Goal: Task Accomplishment & Management: Use online tool/utility

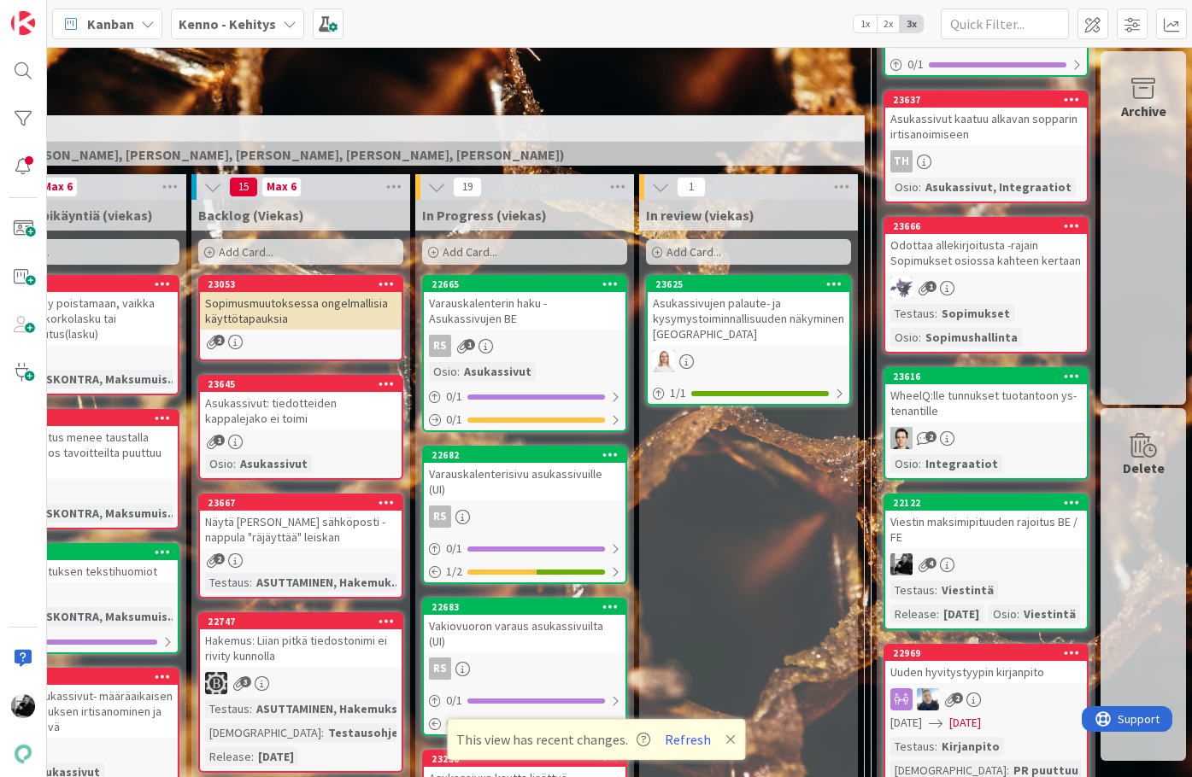
scroll to position [339, 364]
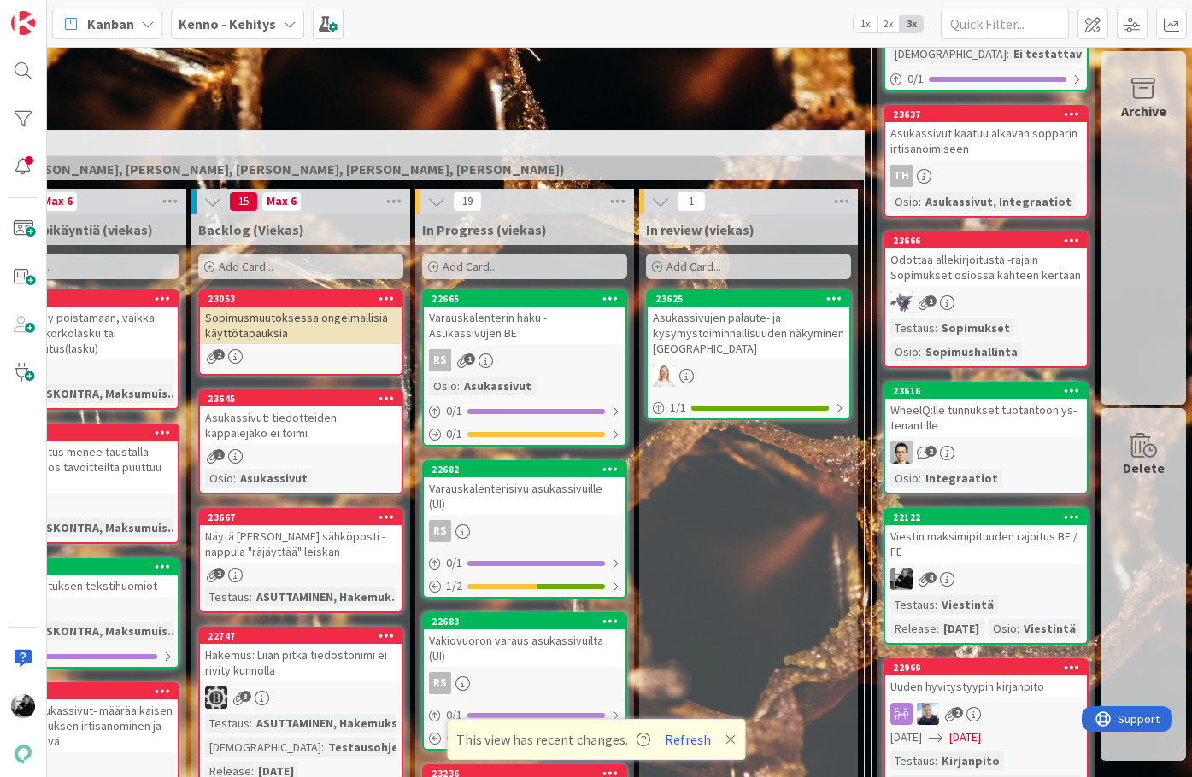
click at [490, 263] on span "Add Card..." at bounding box center [469, 266] width 55 height 15
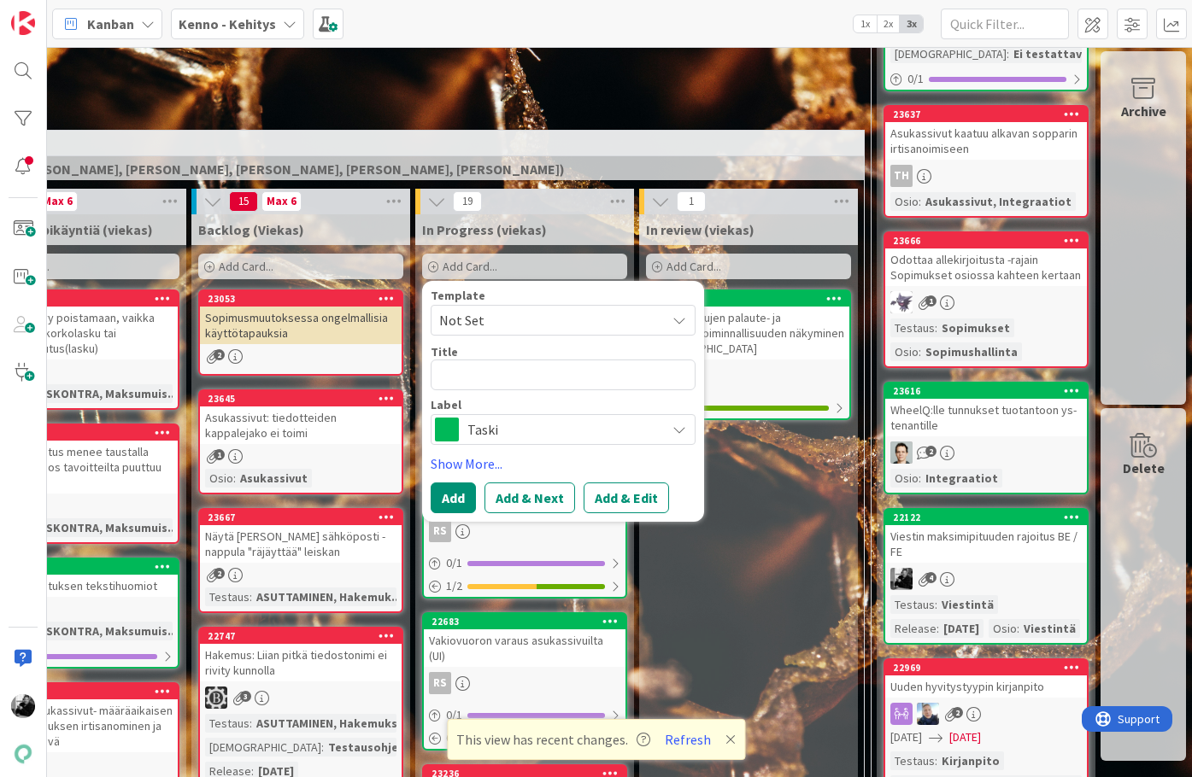
click at [543, 427] on span "Taski" at bounding box center [562, 430] width 190 height 24
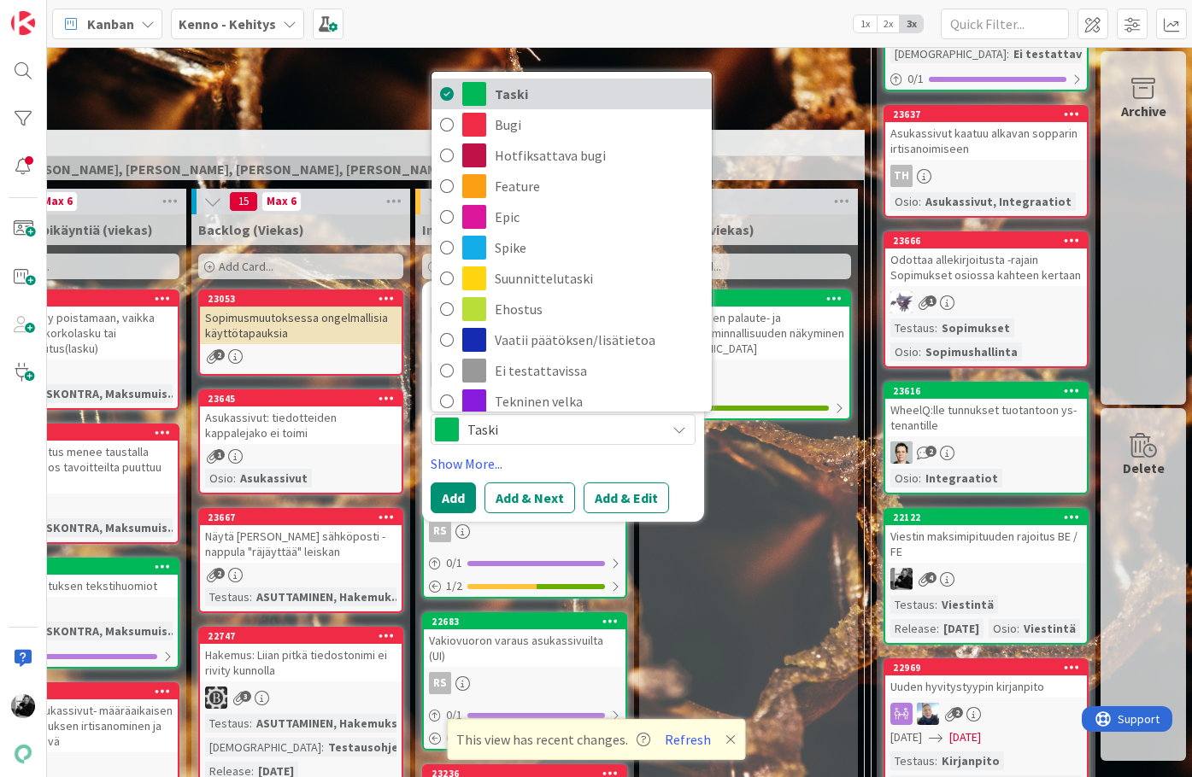
click at [604, 96] on span "Taski" at bounding box center [599, 94] width 208 height 26
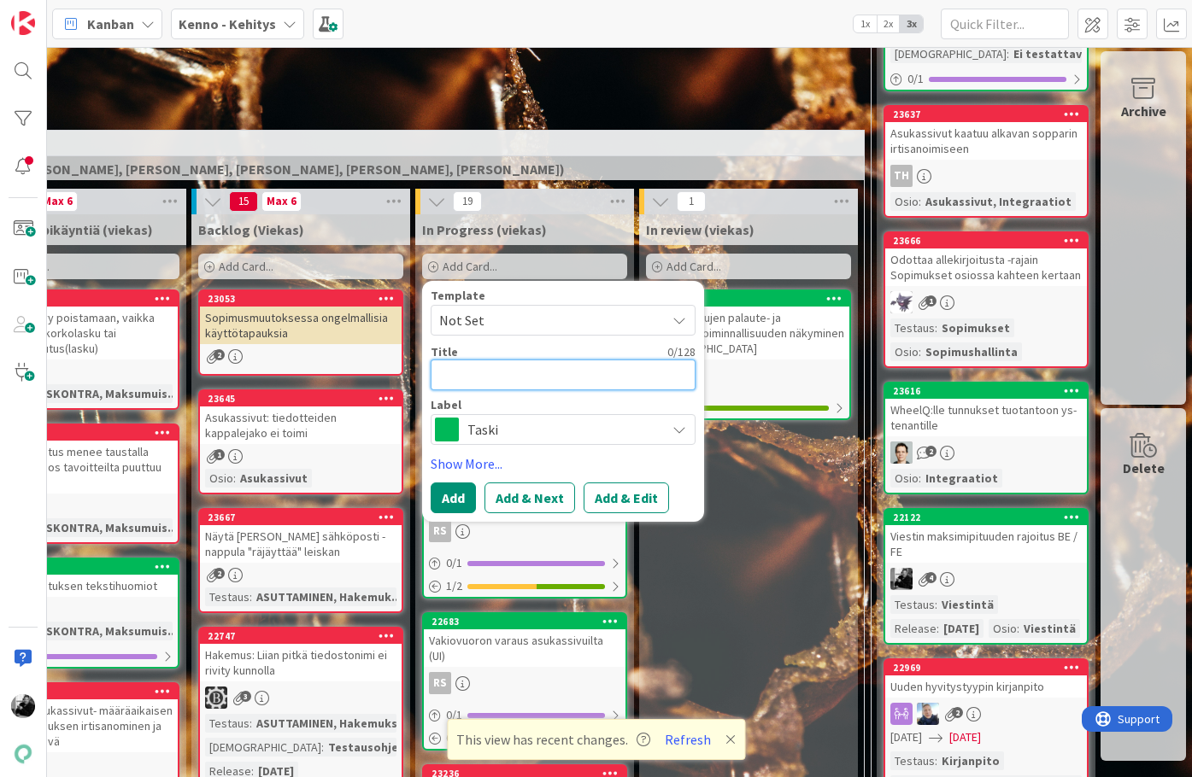
click at [549, 374] on textarea at bounding box center [563, 375] width 265 height 31
type textarea "x"
type textarea "S"
type textarea "x"
type textarea "T"
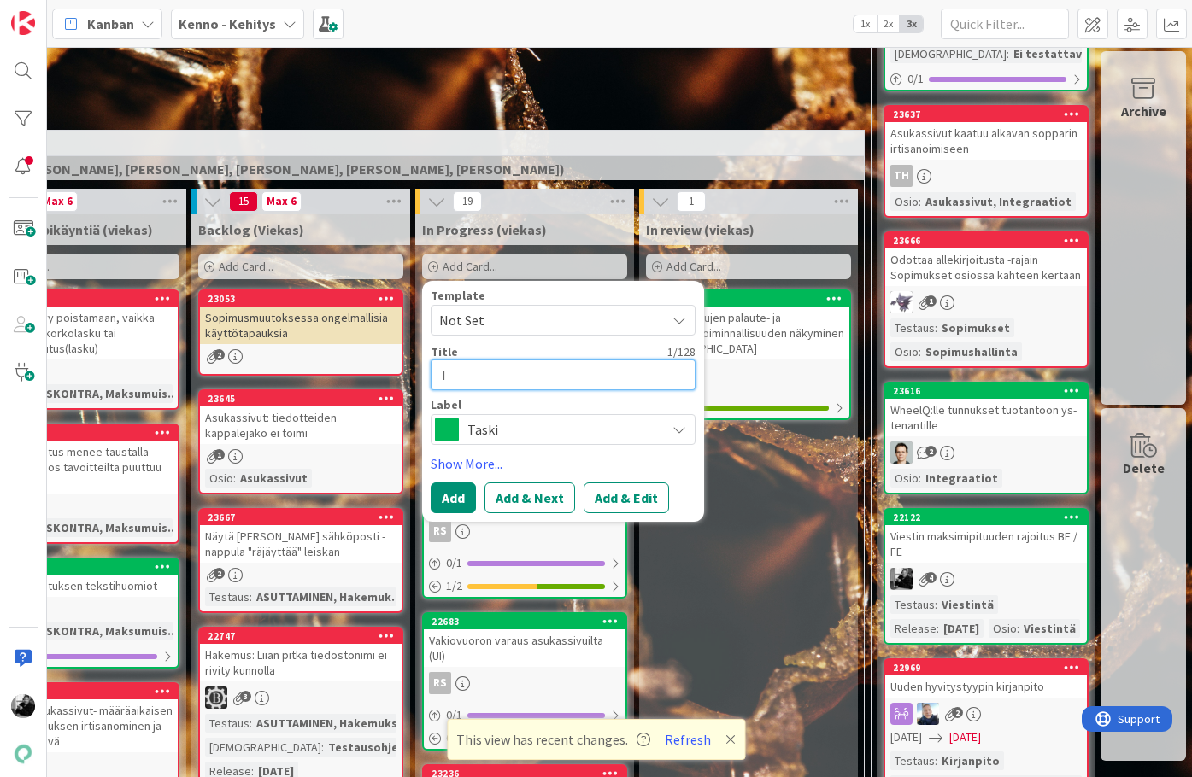
type textarea "x"
type textarea "Tu"
type textarea "x"
type textarea "Tue"
type textarea "x"
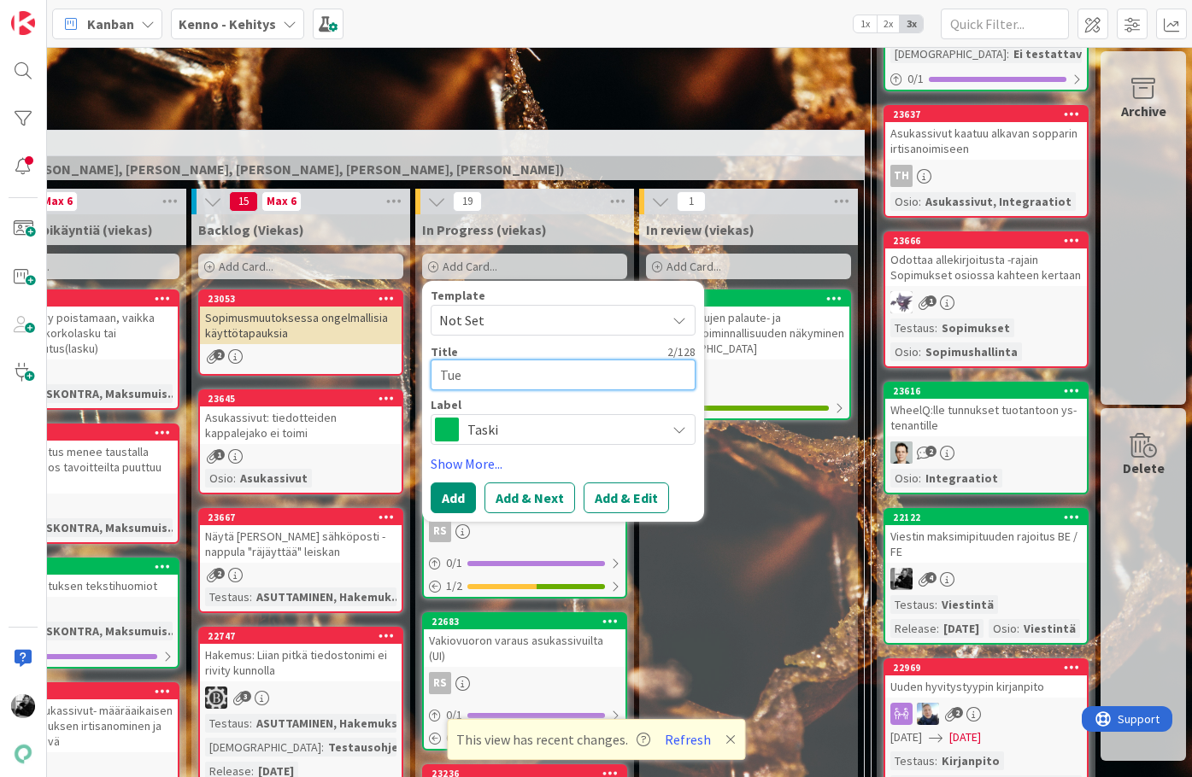
type textarea "Tue"
type textarea "x"
type textarea "Tue p"
type textarea "x"
type textarea "Tue py"
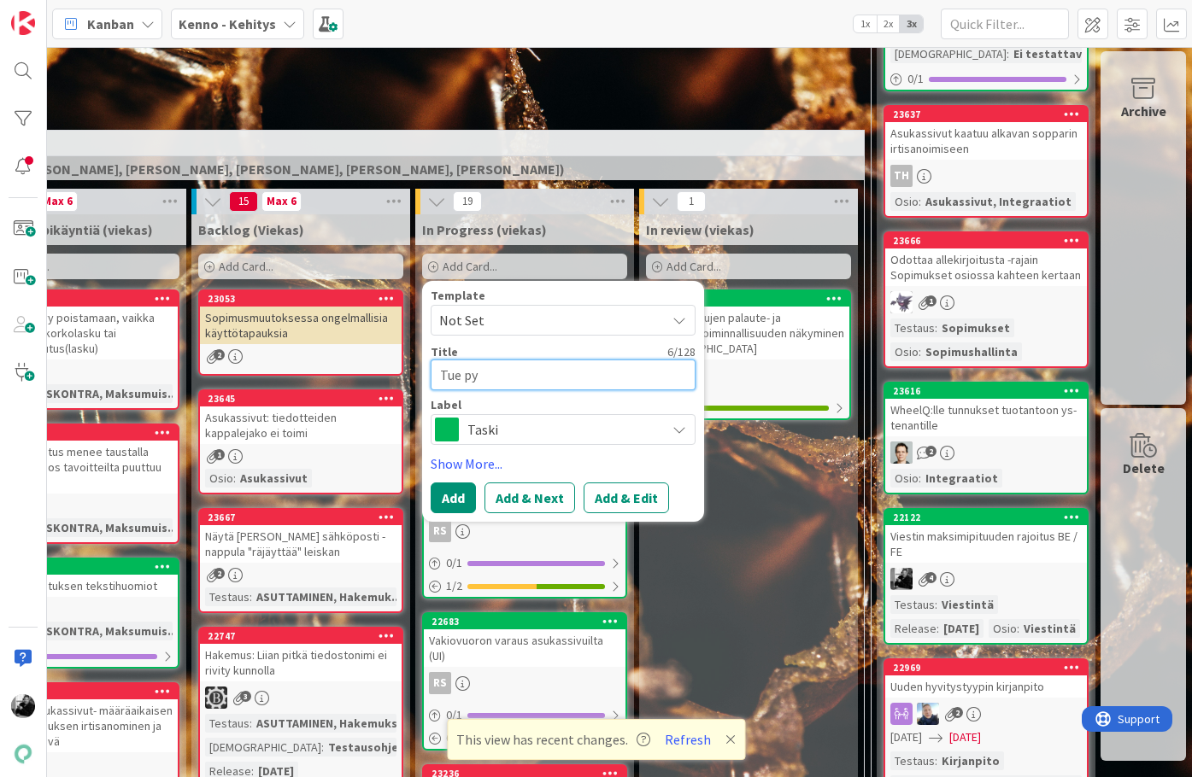
type textarea "x"
type textarea "Tue pys"
type textarea "x"
type textarea "Tue pysä"
type textarea "x"
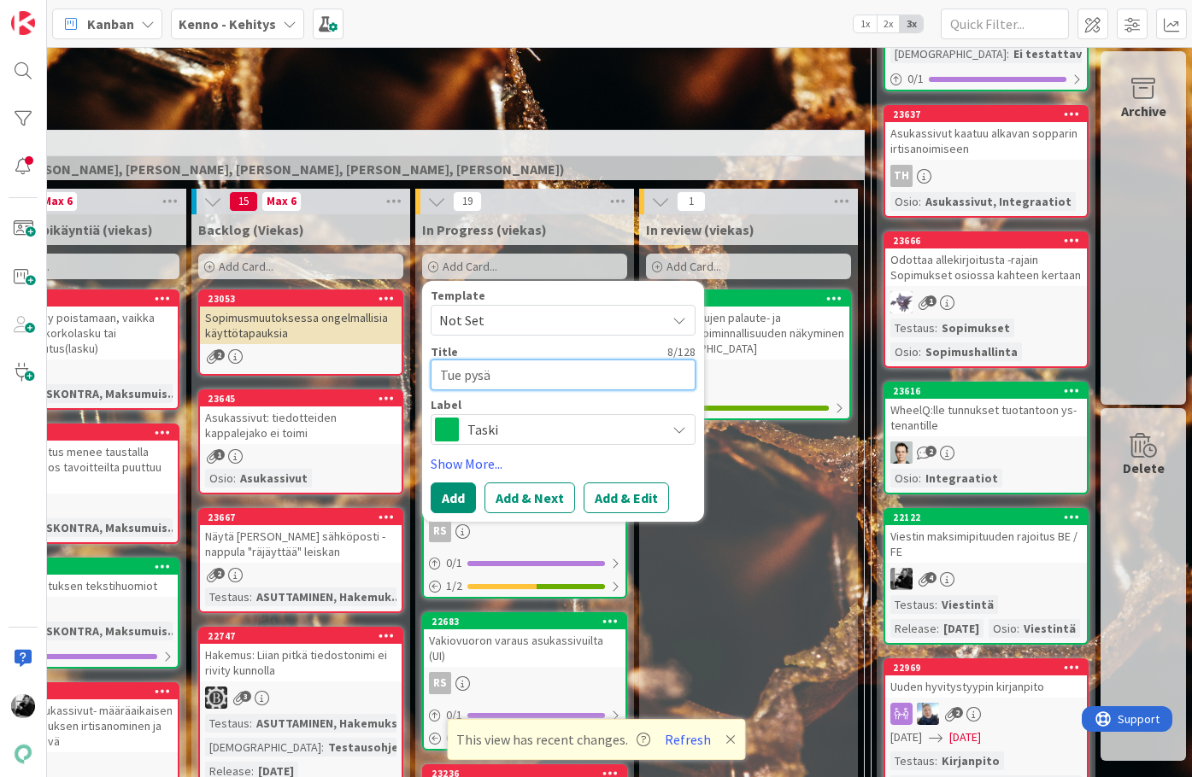
type textarea "Tue pysäk"
type textarea "x"
type textarea "Tue pysäkö"
type textarea "x"
type textarea "Tue pysäköi"
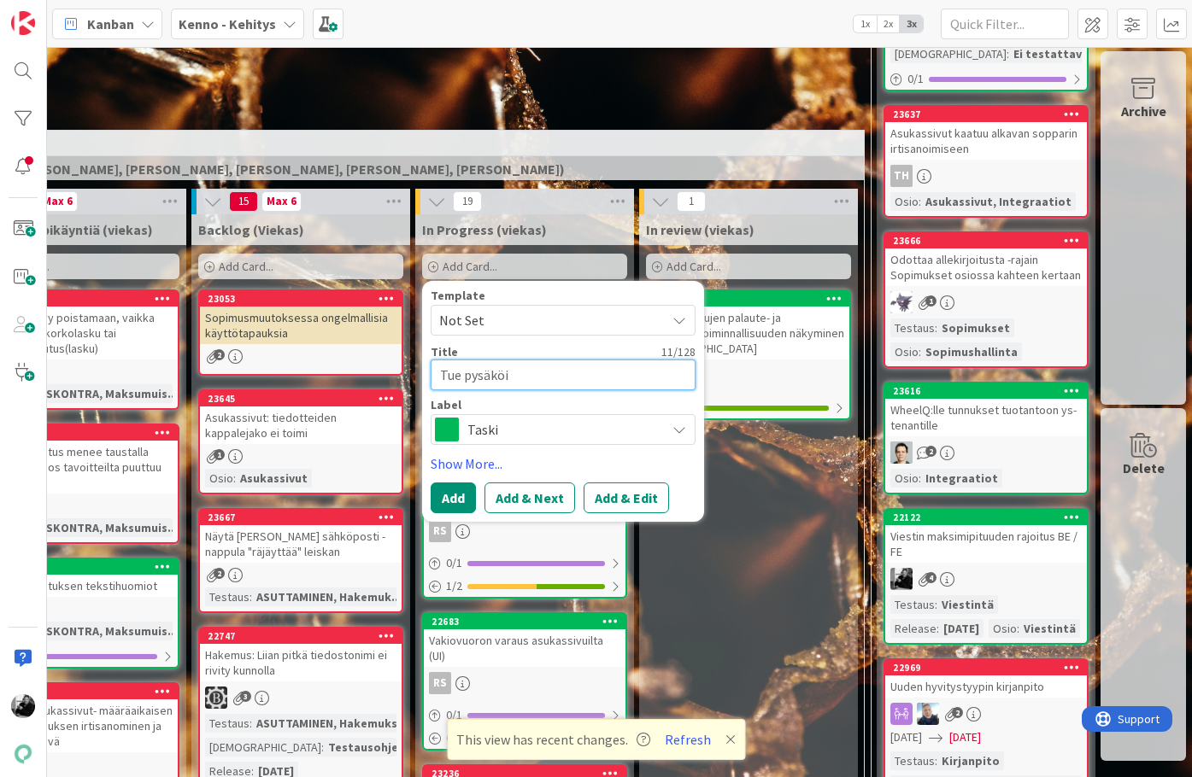
type textarea "x"
type textarea "Tue pysäköin"
type textarea "x"
type textarea "Tue pysäköinti"
type textarea "x"
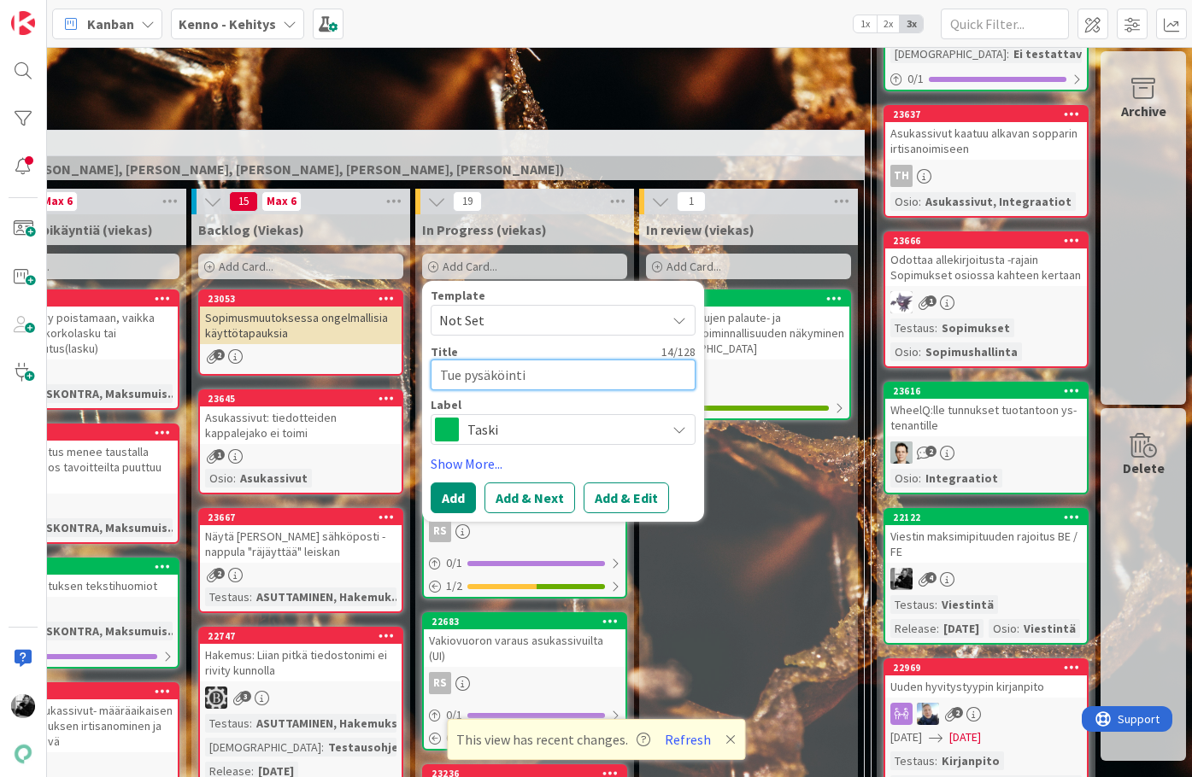
type textarea "Tue pysäköintiv"
type textarea "x"
type textarea "Tue pysäköintiva"
type textarea "x"
type textarea "Tue pysäköintivar"
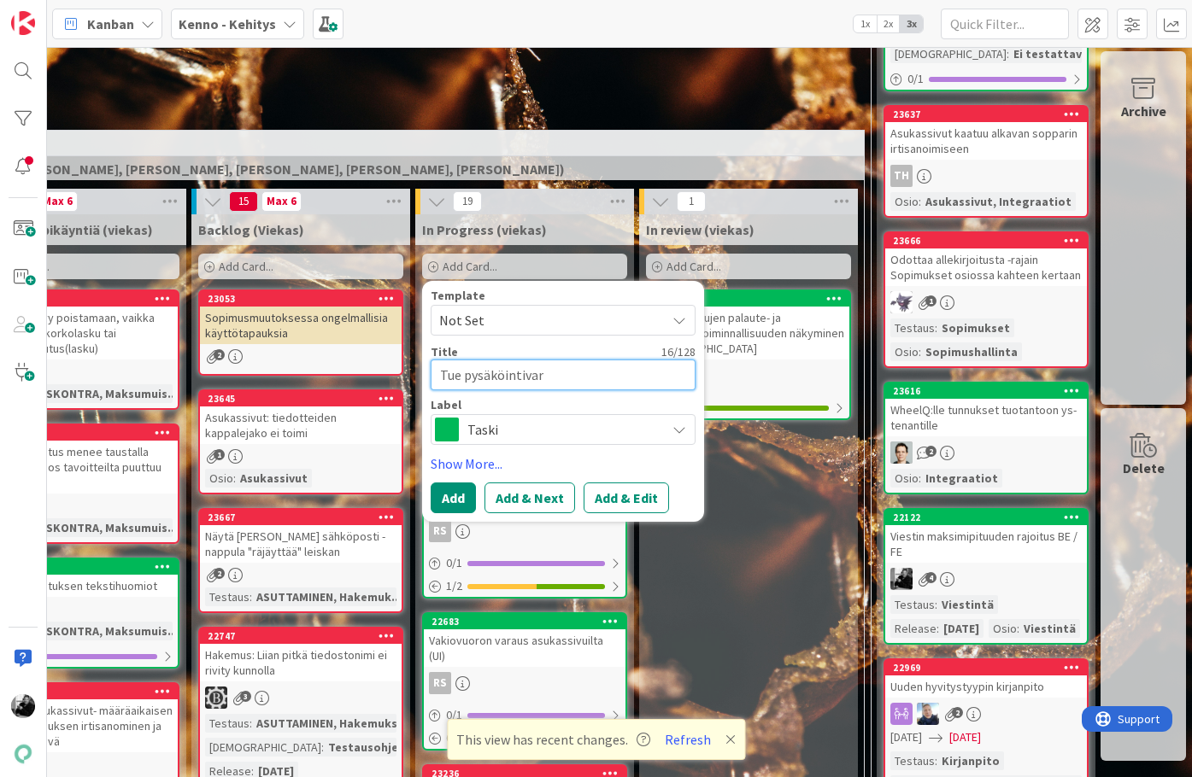
type textarea "x"
type textarea "Tue pysäköintivara"
type textarea "x"
type textarea "Tue pysäköintivarau"
type textarea "x"
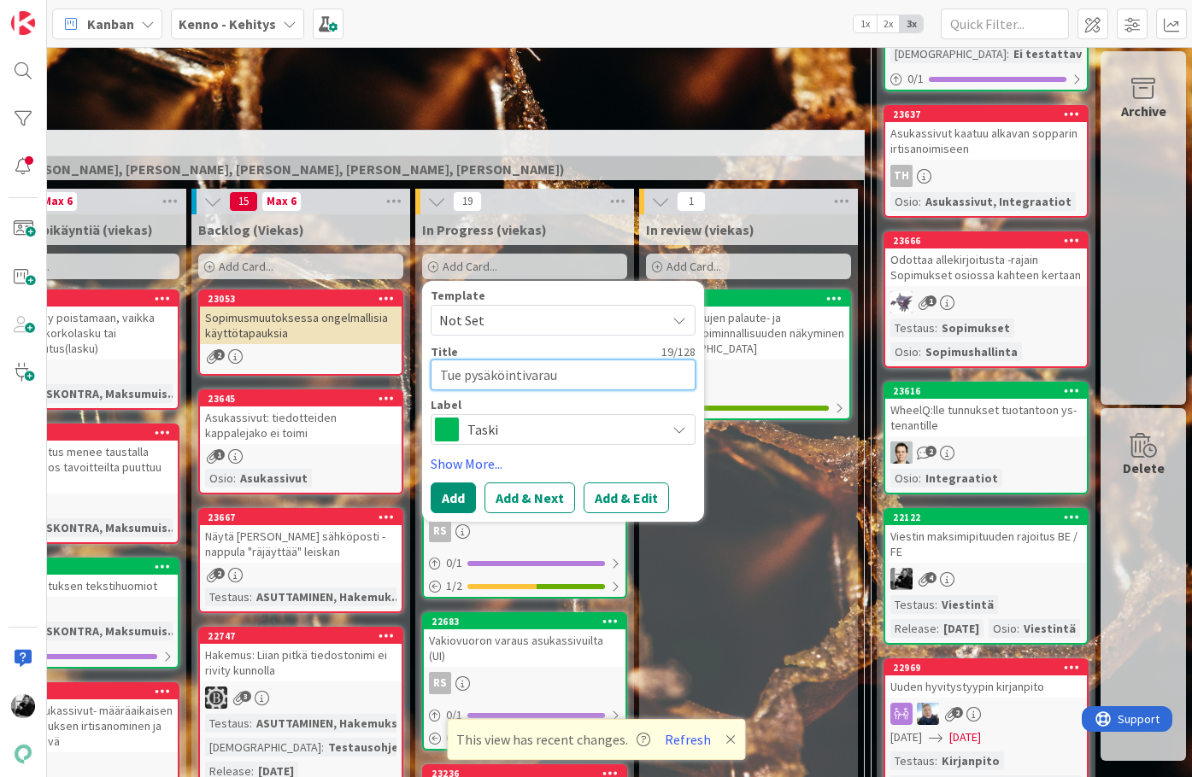
type textarea "Tue pysäköintivarauk"
type textarea "x"
type textarea "Tue pysäköintivarauks"
type textarea "x"
type textarea "Tue pysäköintivaraukse"
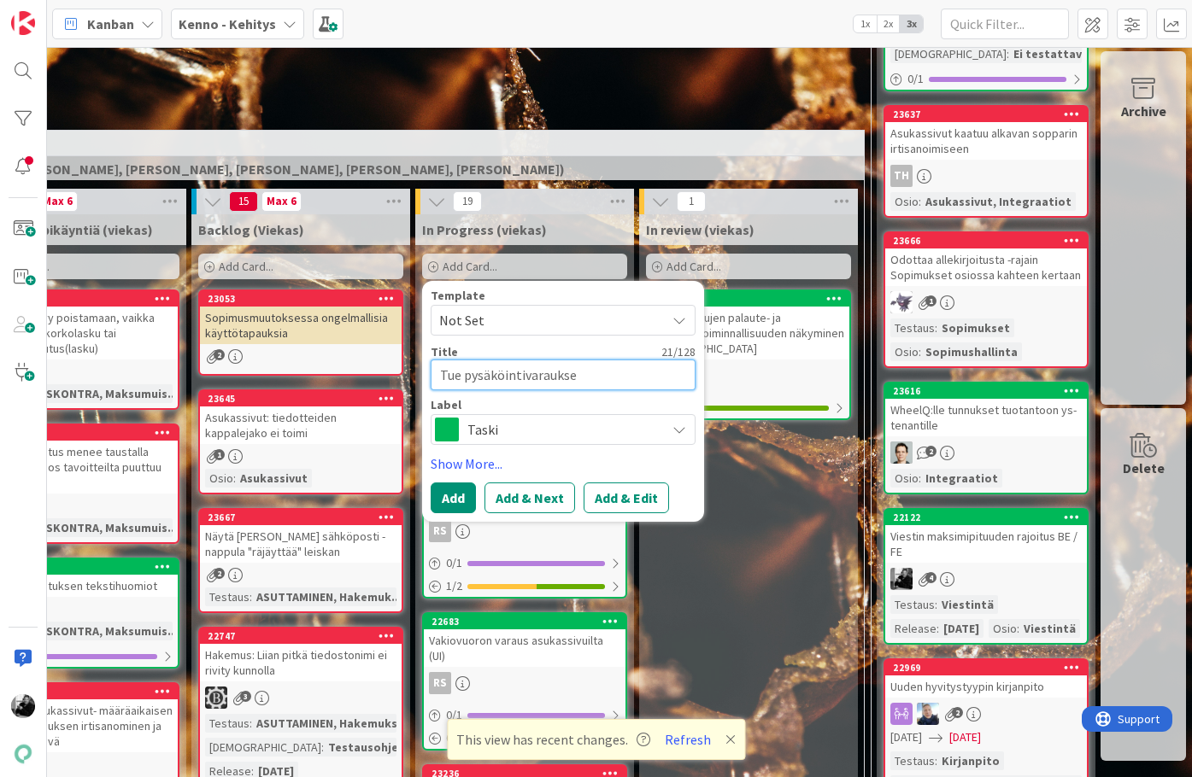
type textarea "x"
type textarea "Tue pysäköintivarauksen"
type textarea "x"
type textarea "Tue pysäköintivarauksen l"
type textarea "x"
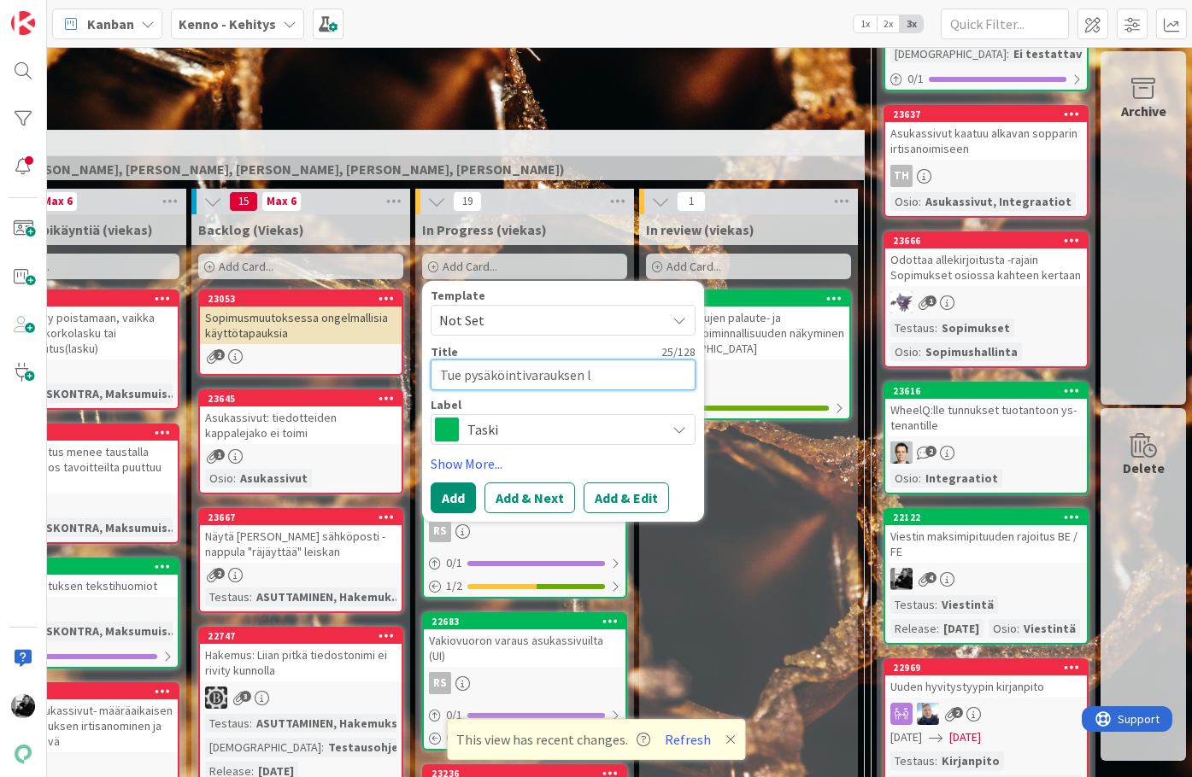
type textarea "Tue pysäköintivarauksen lo"
type textarea "x"
type textarea "Tue pysäköintivarauksen lop"
type textarea "x"
type textarea "Tue pysäköintivarauksen lope"
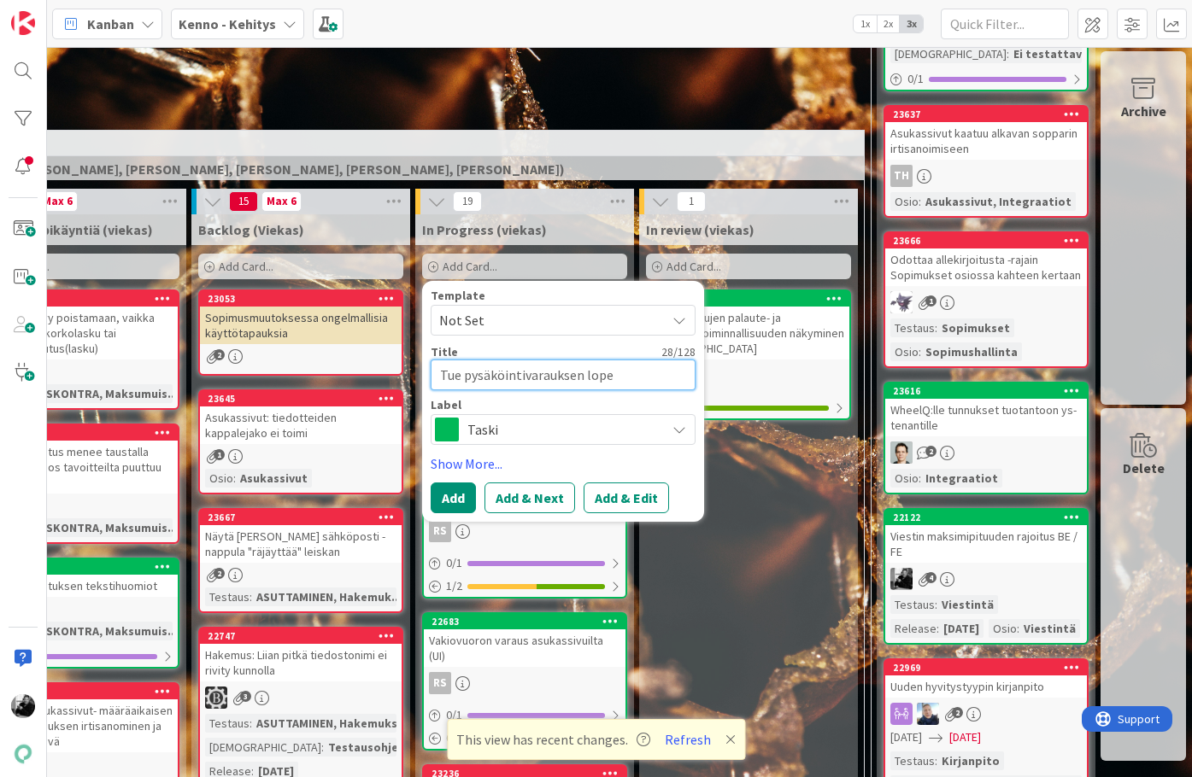
type textarea "x"
type textarea "Tue pysäköintivarauksen lopet"
type textarea "x"
type textarea "Tue pysäköintivarauksen lopetu"
type textarea "x"
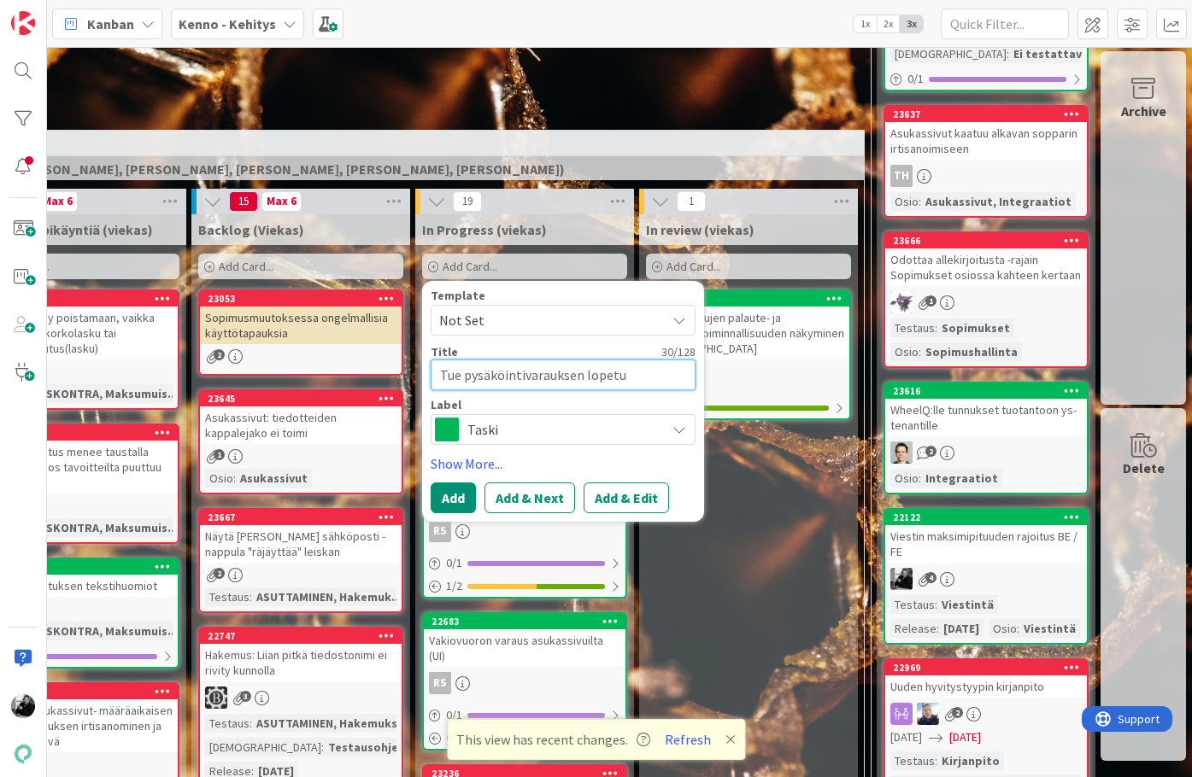
type textarea "Tue pysäköintivarauksen lopetus"
type textarea "x"
type textarea "Tue pysäköintivarauksen lopetust"
type textarea "x"
type textarea "Tue pysäköintivarauksen lopetusta"
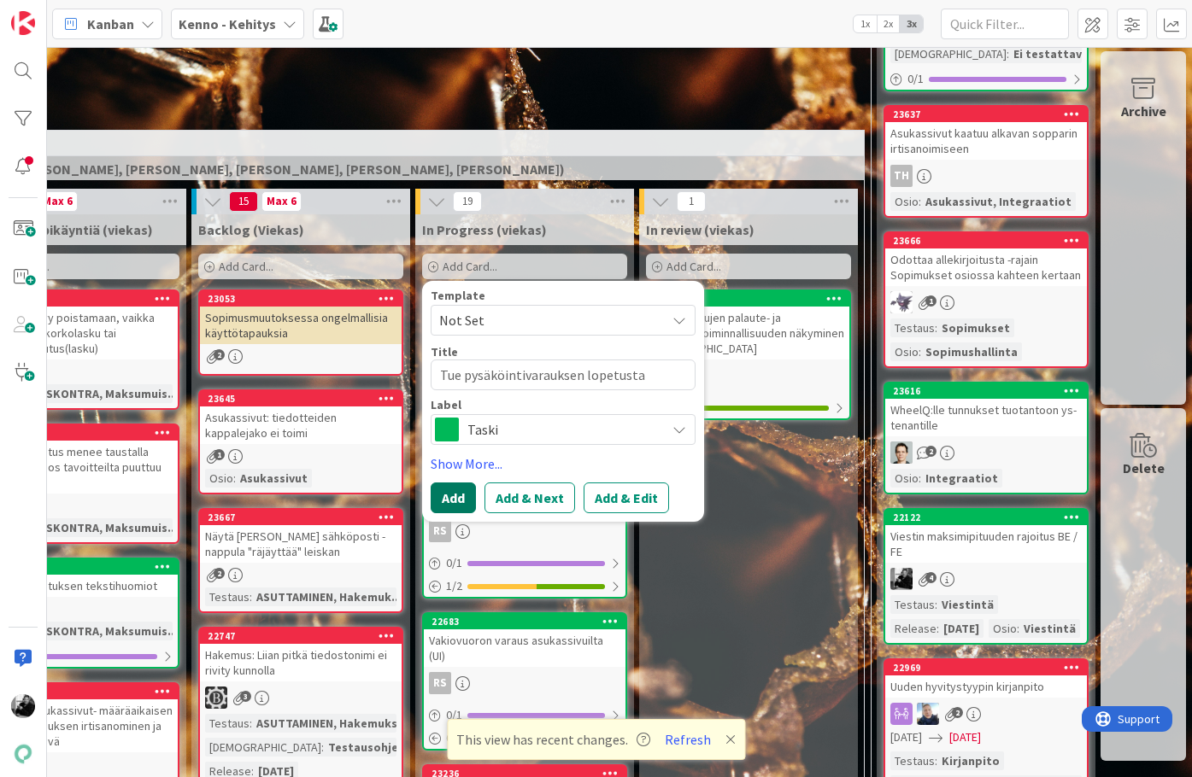
click at [451, 491] on button "Add" at bounding box center [453, 498] width 45 height 31
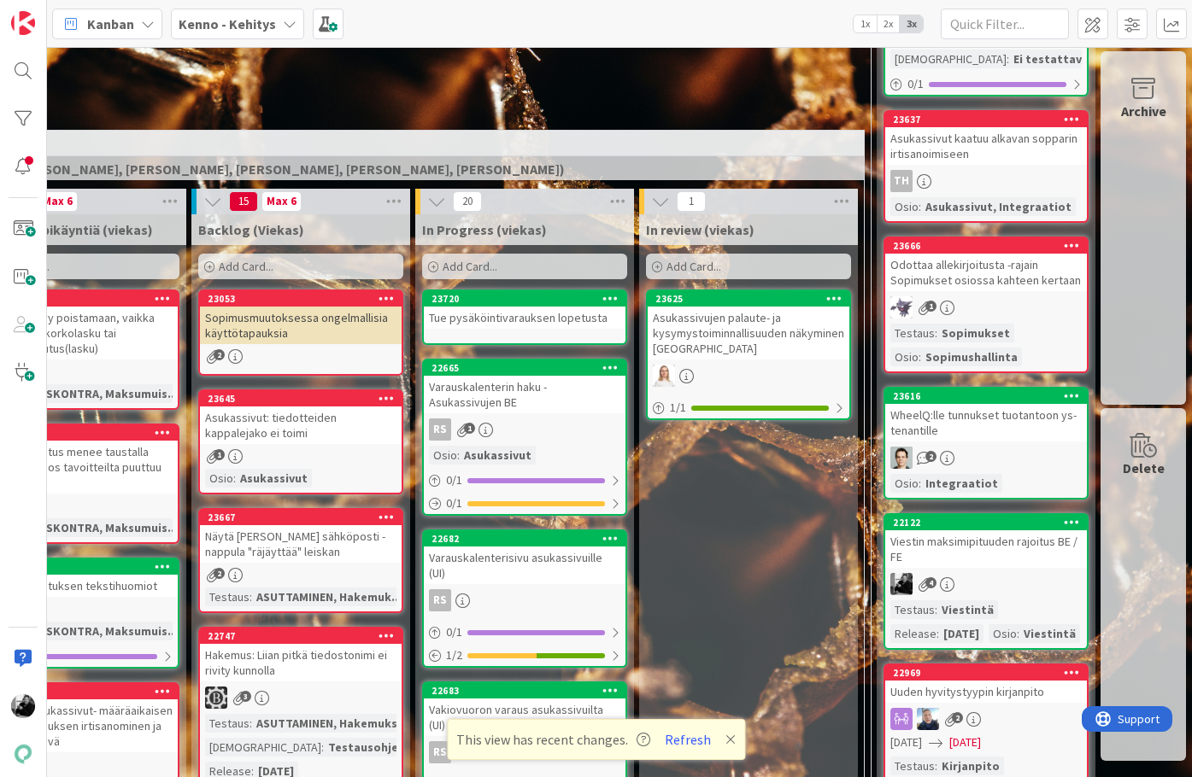
click at [548, 314] on div "Tue pysäköintivarauksen lopetusta" at bounding box center [525, 318] width 202 height 22
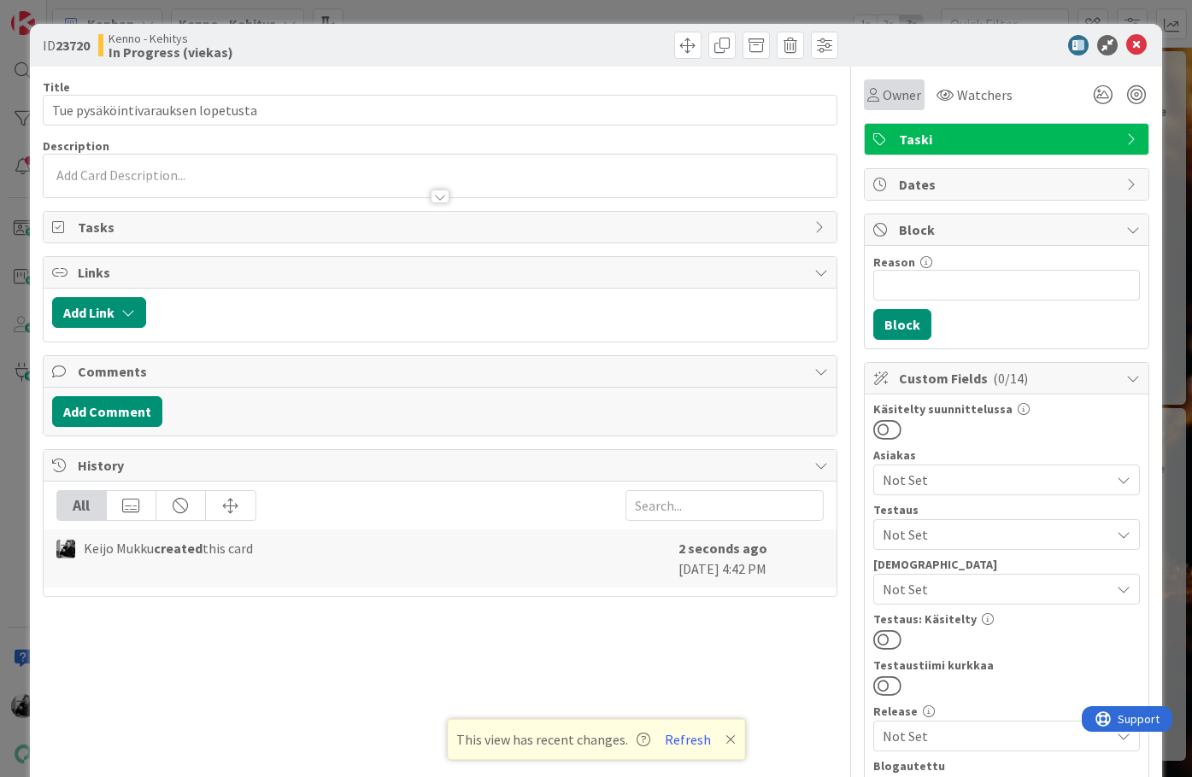
click at [905, 85] on span "Owner" at bounding box center [901, 95] width 38 height 21
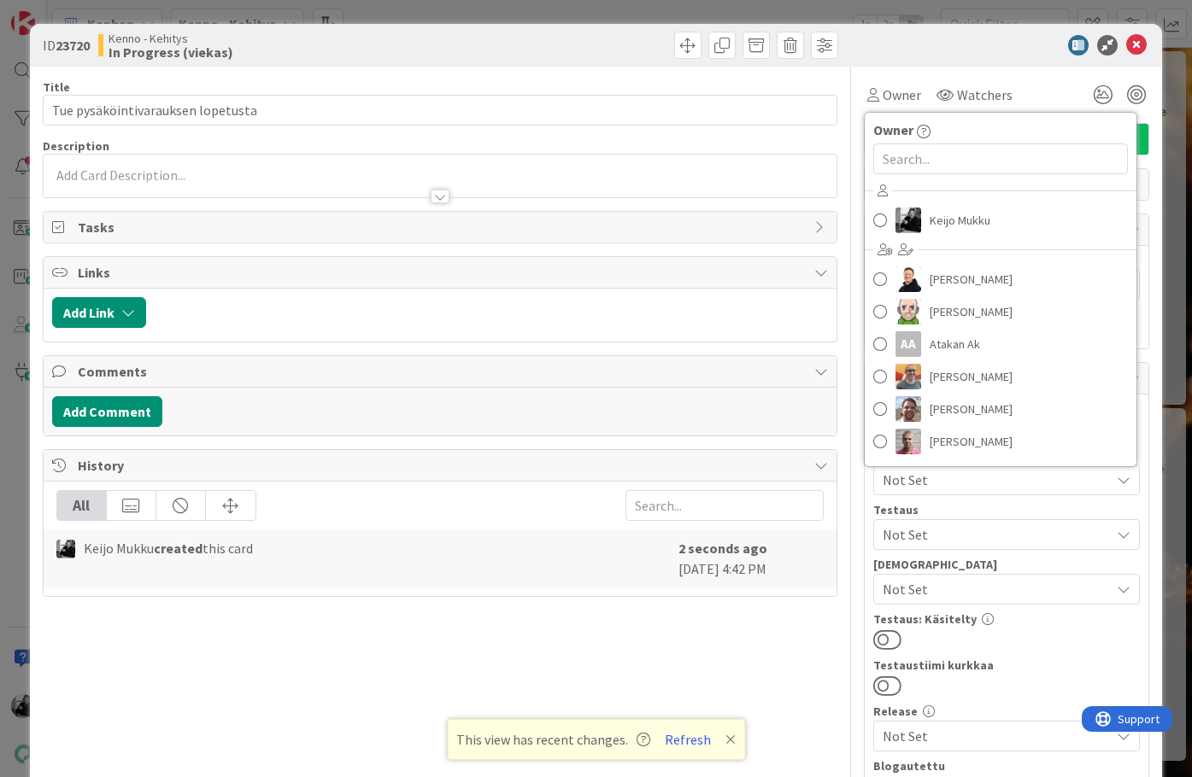
click at [936, 237] on div "[PERSON_NAME] [PERSON_NAME] [PERSON_NAME] AA Atakan Ak [PERSON_NAME] [PERSON_NA…" at bounding box center [1000, 319] width 272 height 282
click at [944, 221] on span "Keijo Mukku" at bounding box center [959, 221] width 61 height 26
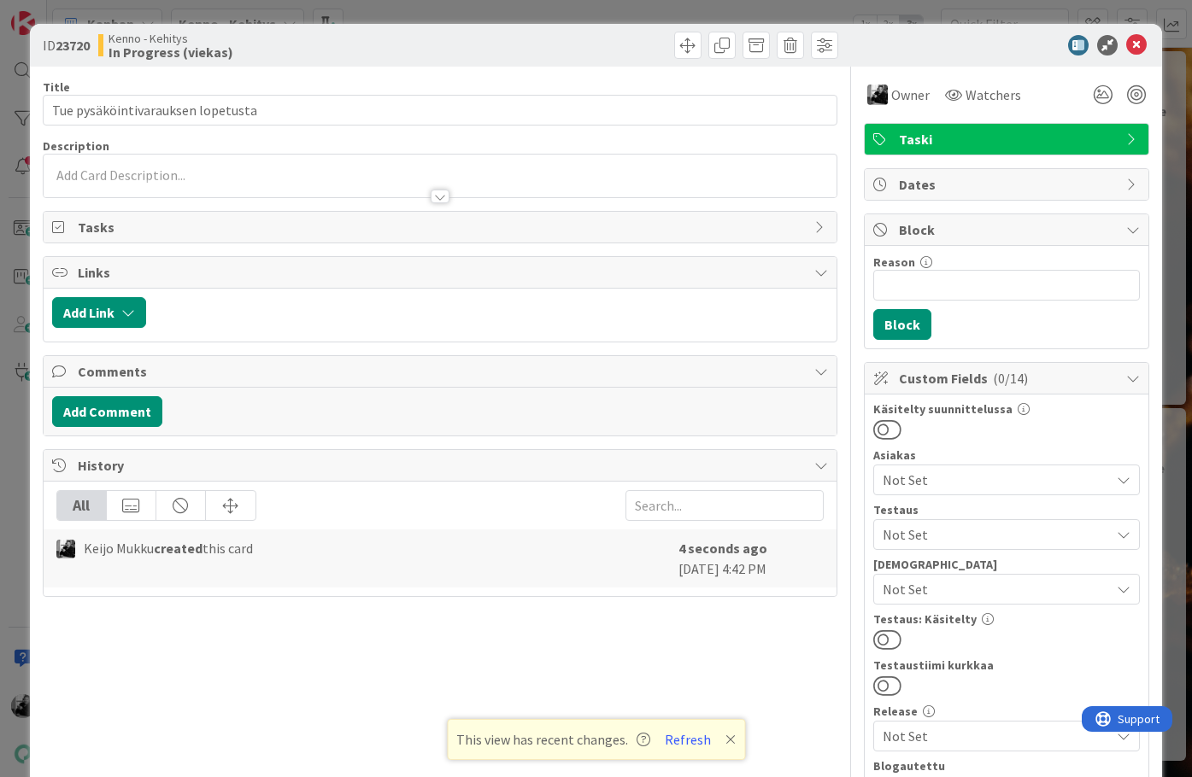
click at [1145, 58] on div "ID 23720 [PERSON_NAME] In Progress (viekas)" at bounding box center [596, 45] width 1132 height 43
click at [1140, 44] on icon at bounding box center [1136, 45] width 21 height 21
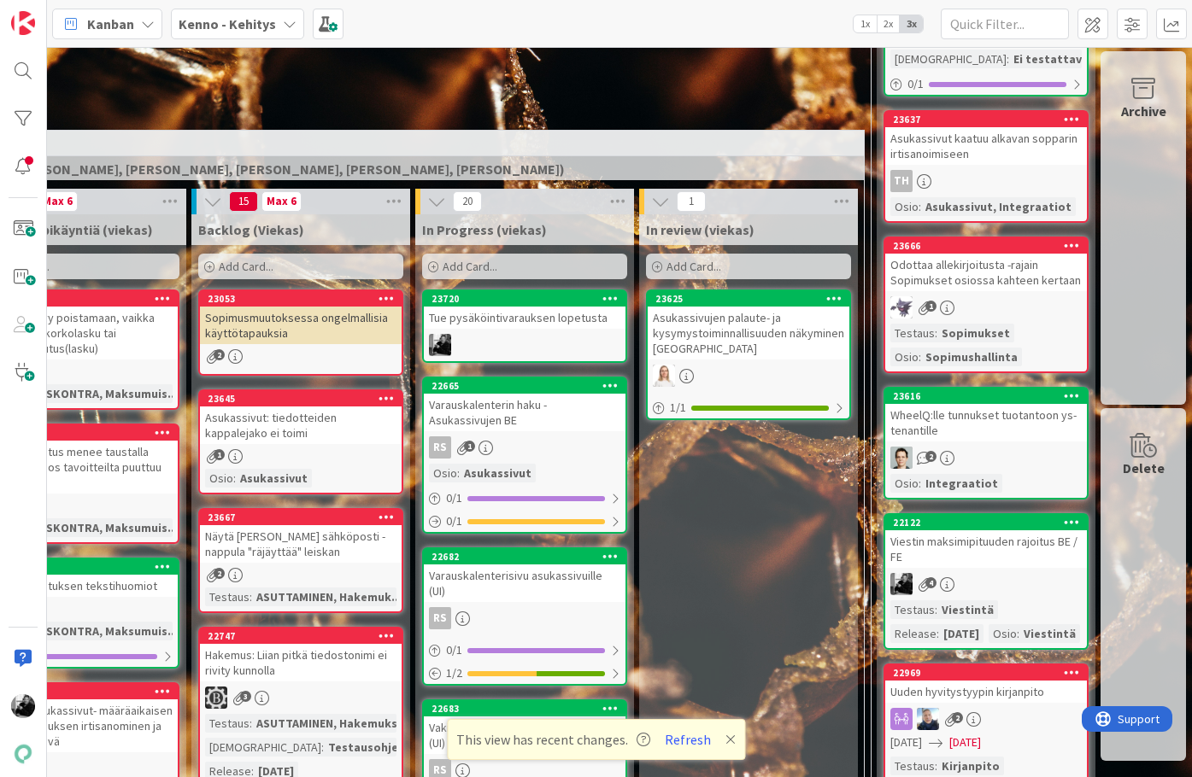
click at [466, 318] on div "Tue pysäköintivarauksen lopetusta" at bounding box center [525, 318] width 202 height 22
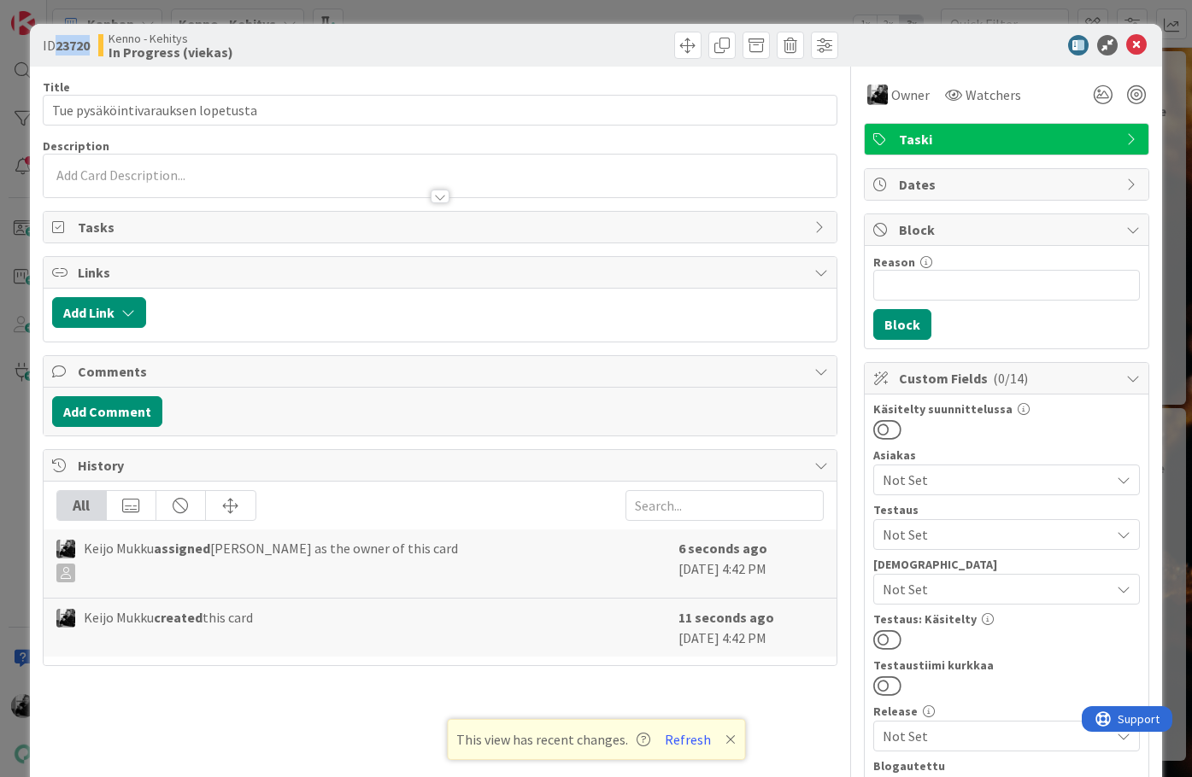
drag, startPoint x: 91, startPoint y: 44, endPoint x: 57, endPoint y: 44, distance: 33.3
click at [57, 44] on b "23720" at bounding box center [73, 45] width 34 height 17
copy b "23720"
click at [1140, 38] on icon at bounding box center [1136, 45] width 21 height 21
